Goal: Find specific page/section: Find specific page/section

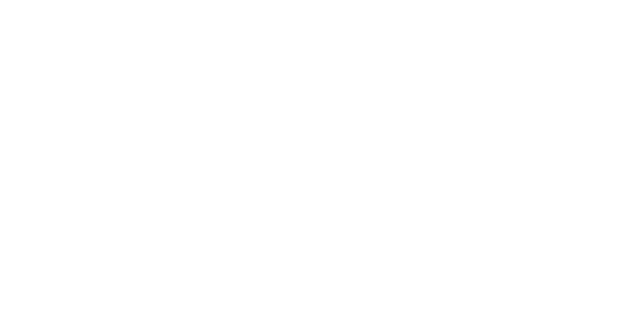
scroll to position [96, 0]
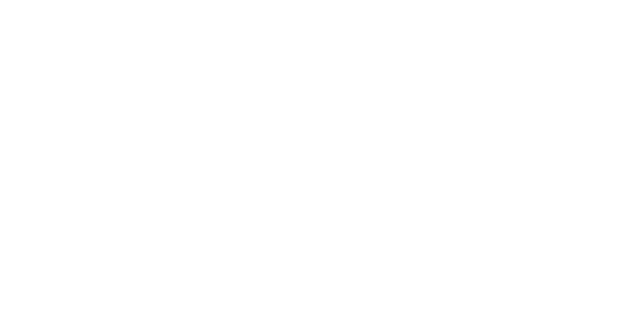
scroll to position [96, 0]
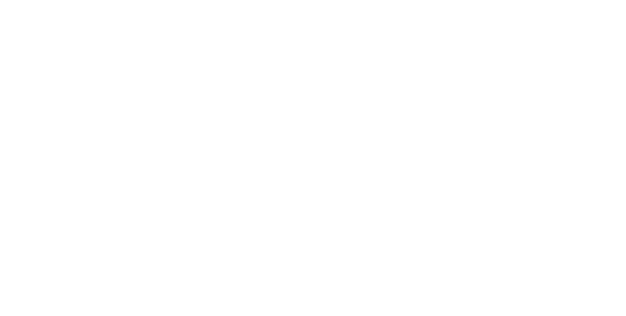
scroll to position [135, 0]
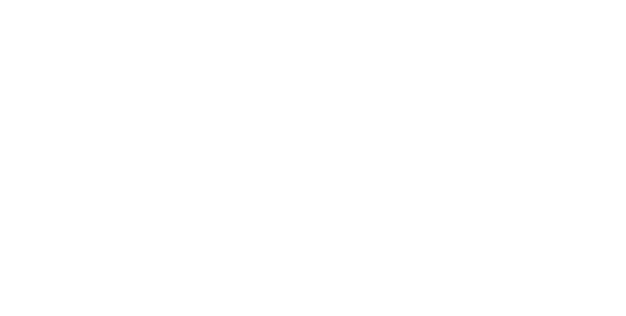
scroll to position [96, 0]
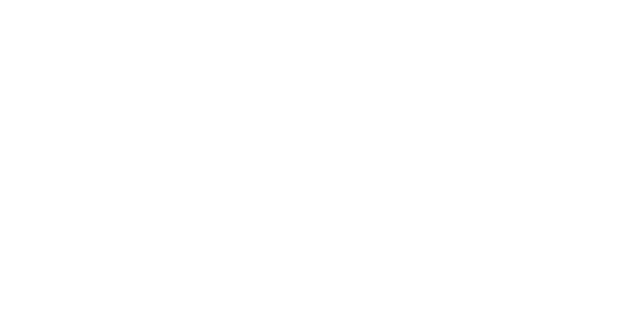
type input "know cerdos"
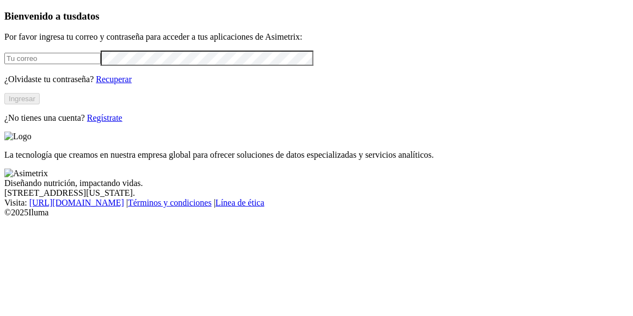
type input "[PERSON_NAME][EMAIL_ADDRESS][PERSON_NAME][DOMAIN_NAME]"
click at [40, 105] on button "Ingresar" at bounding box center [21, 98] width 35 height 11
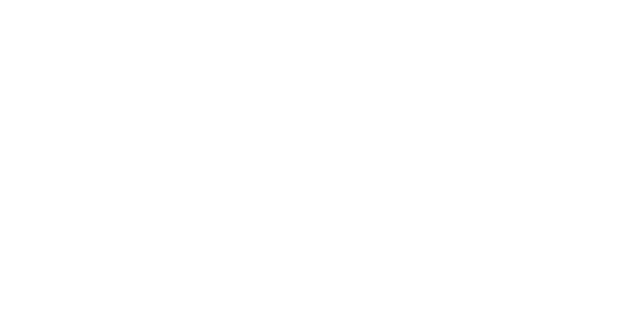
scroll to position [154, 0]
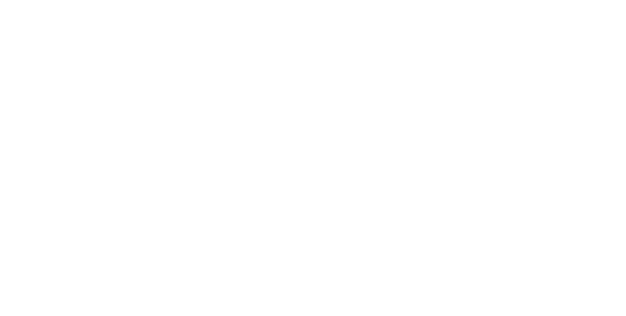
scroll to position [87, 0]
